Goal: Task Accomplishment & Management: Manage account settings

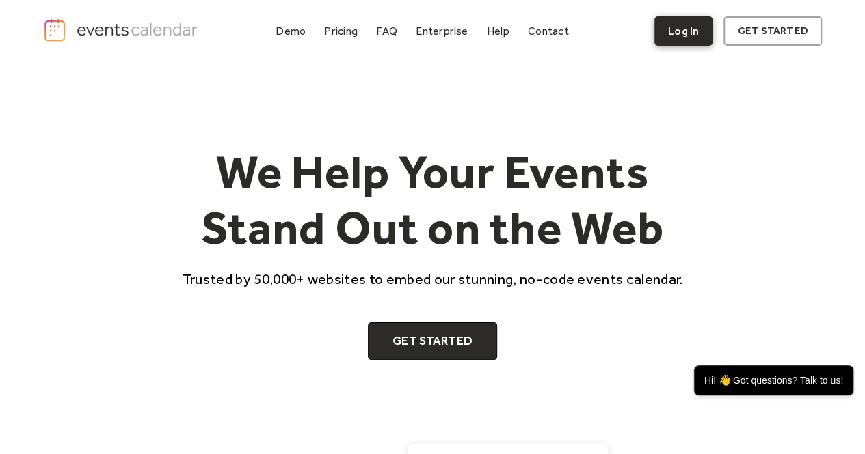
click at [681, 32] on link "Log In" at bounding box center [683, 30] width 58 height 29
click at [685, 29] on link "Log In" at bounding box center [683, 30] width 58 height 29
